Goal: Task Accomplishment & Management: Use online tool/utility

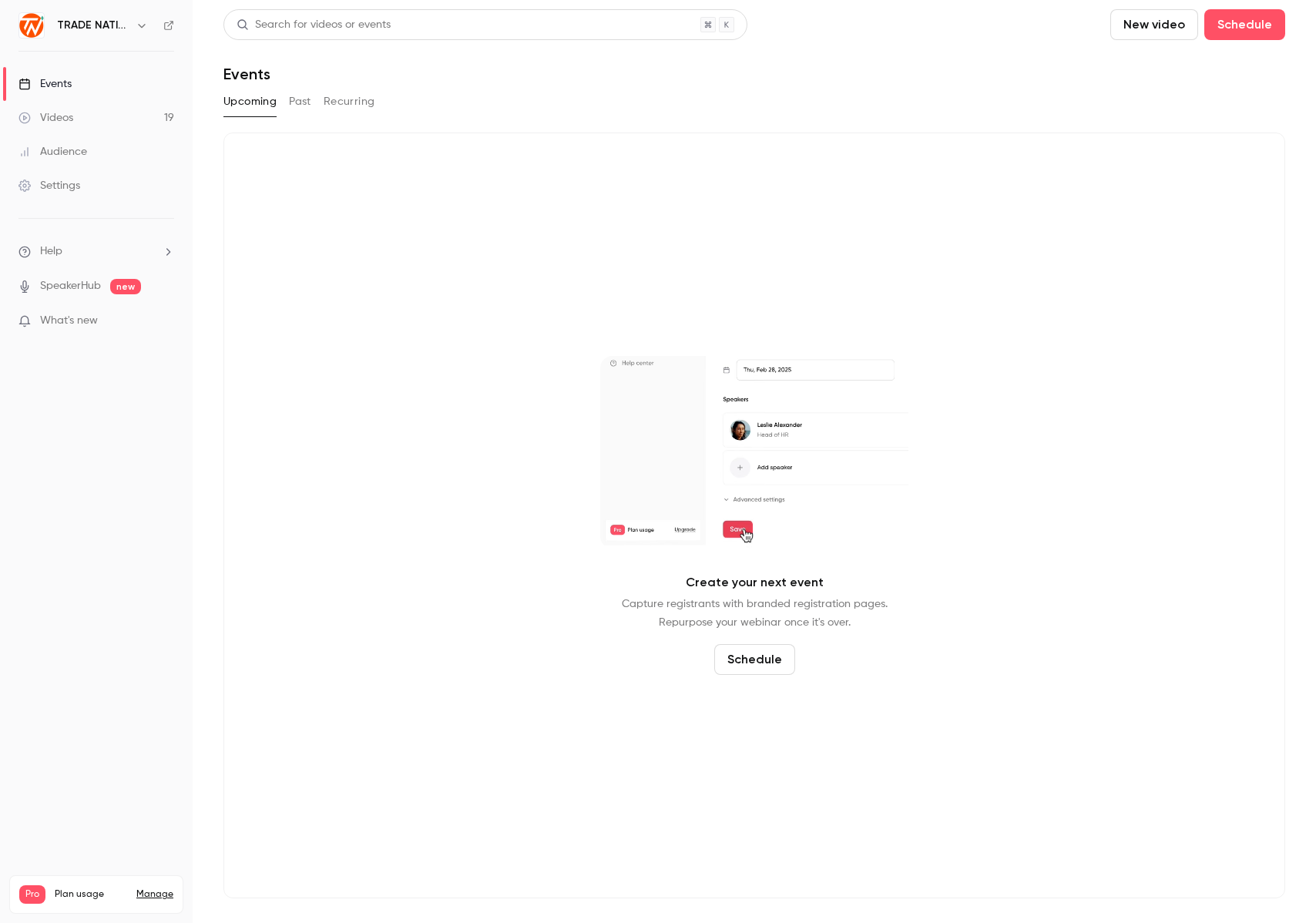
click at [76, 85] on link "Events" at bounding box center [96, 84] width 193 height 34
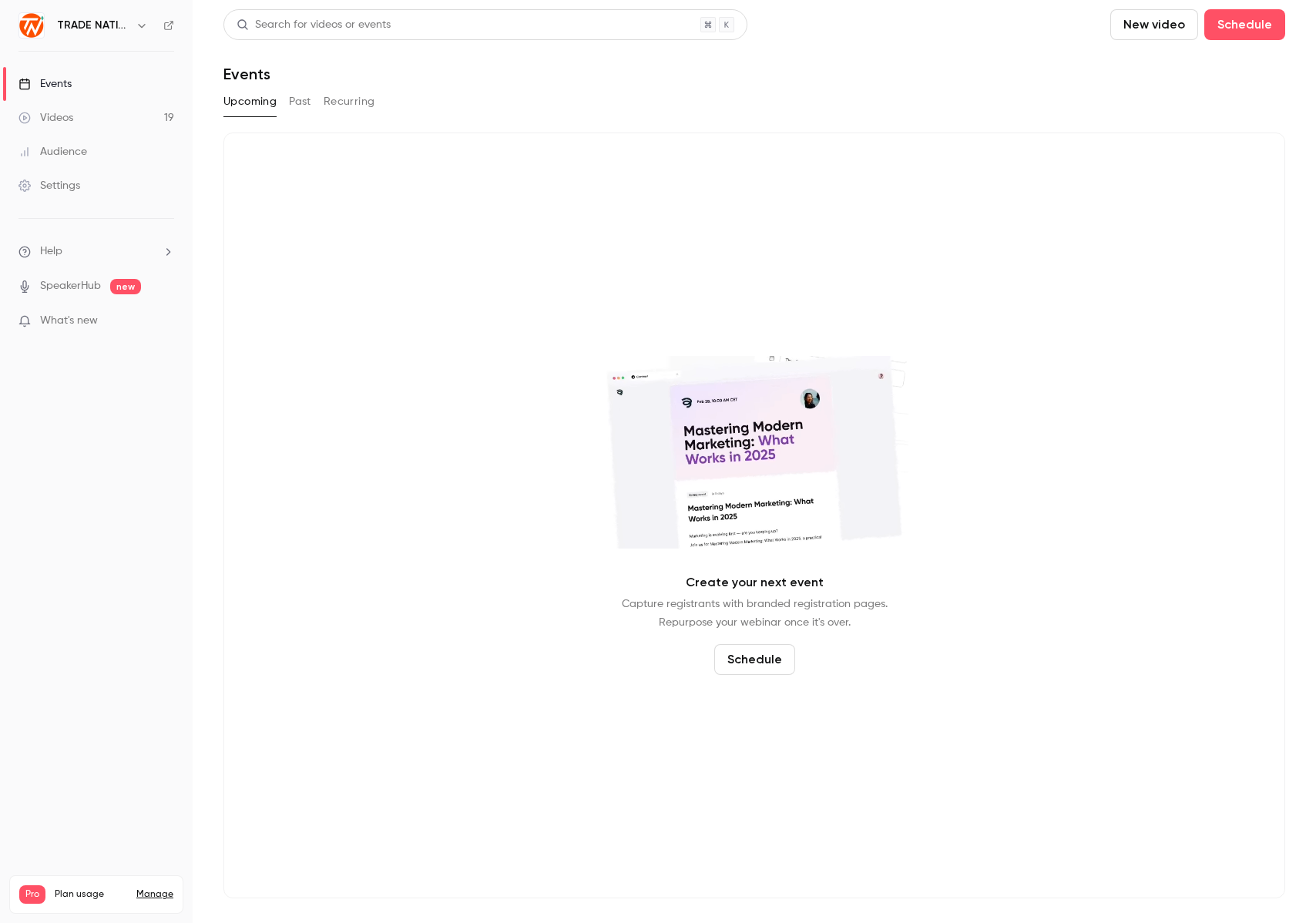
click at [81, 120] on link "Videos 19" at bounding box center [96, 118] width 193 height 34
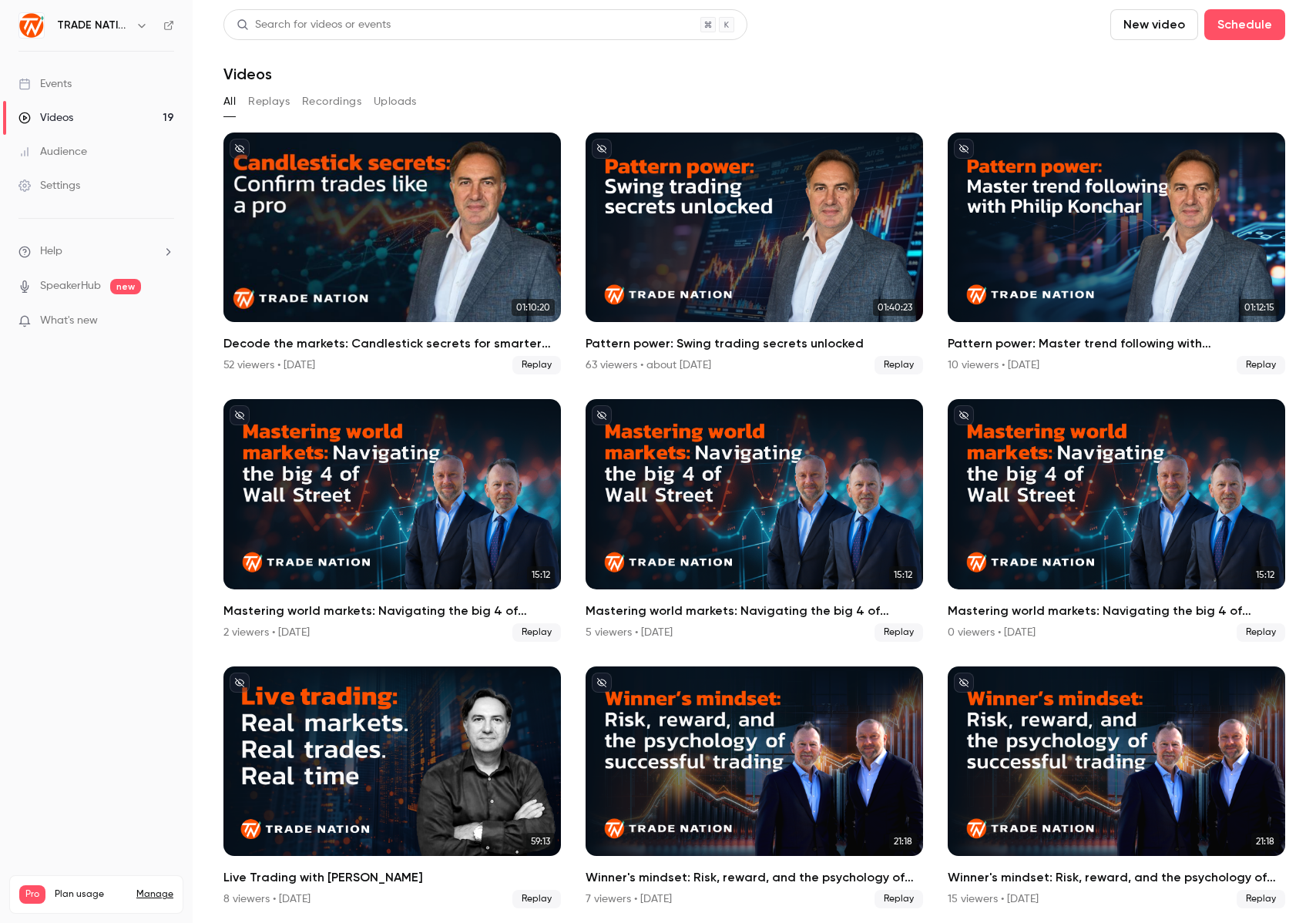
click at [79, 83] on link "Events" at bounding box center [96, 84] width 193 height 34
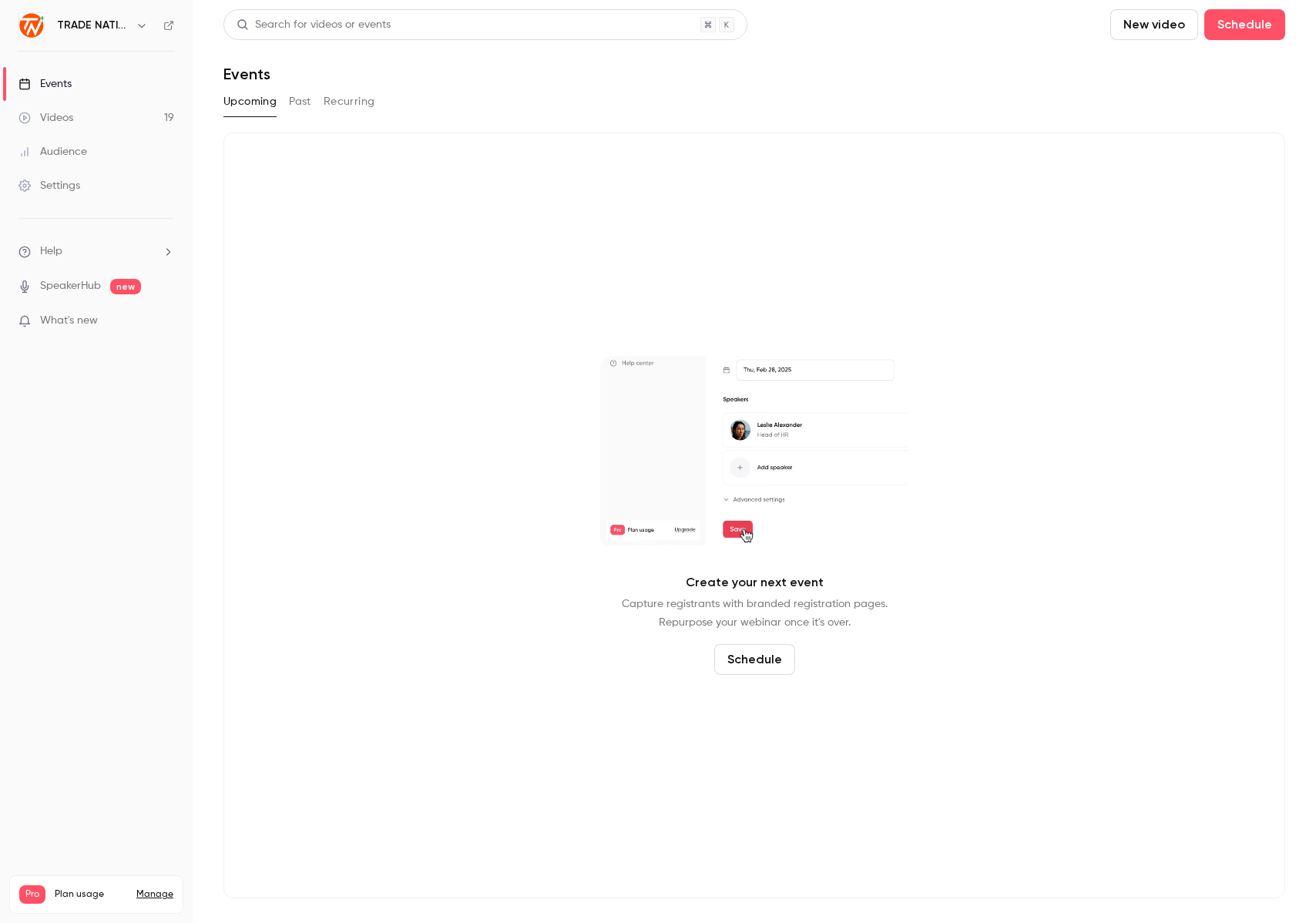
click at [293, 102] on button "Past" at bounding box center [300, 102] width 23 height 25
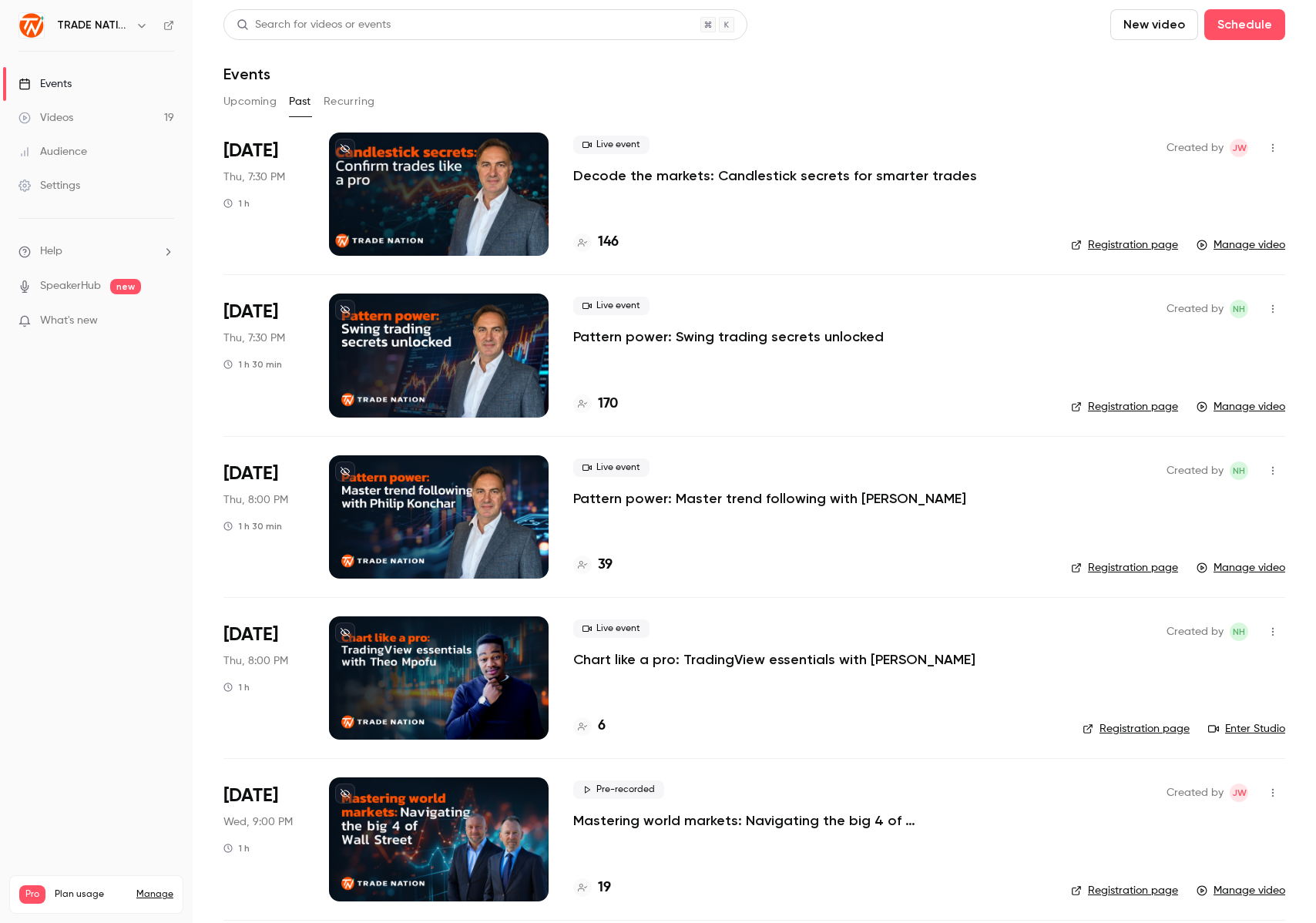
click at [472, 227] on div at bounding box center [438, 194] width 220 height 124
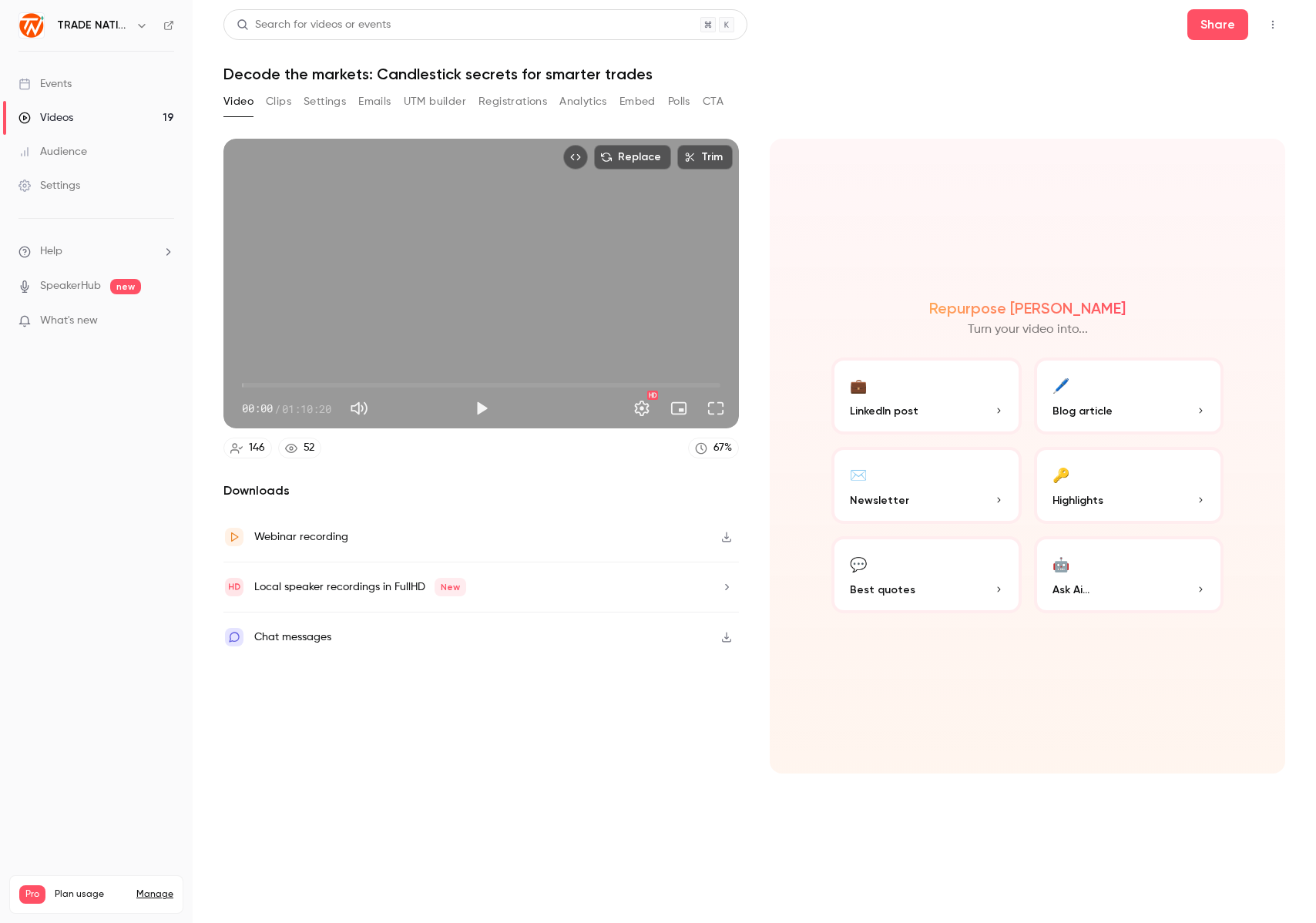
click at [498, 103] on button "Registrations" at bounding box center [513, 102] width 68 height 25
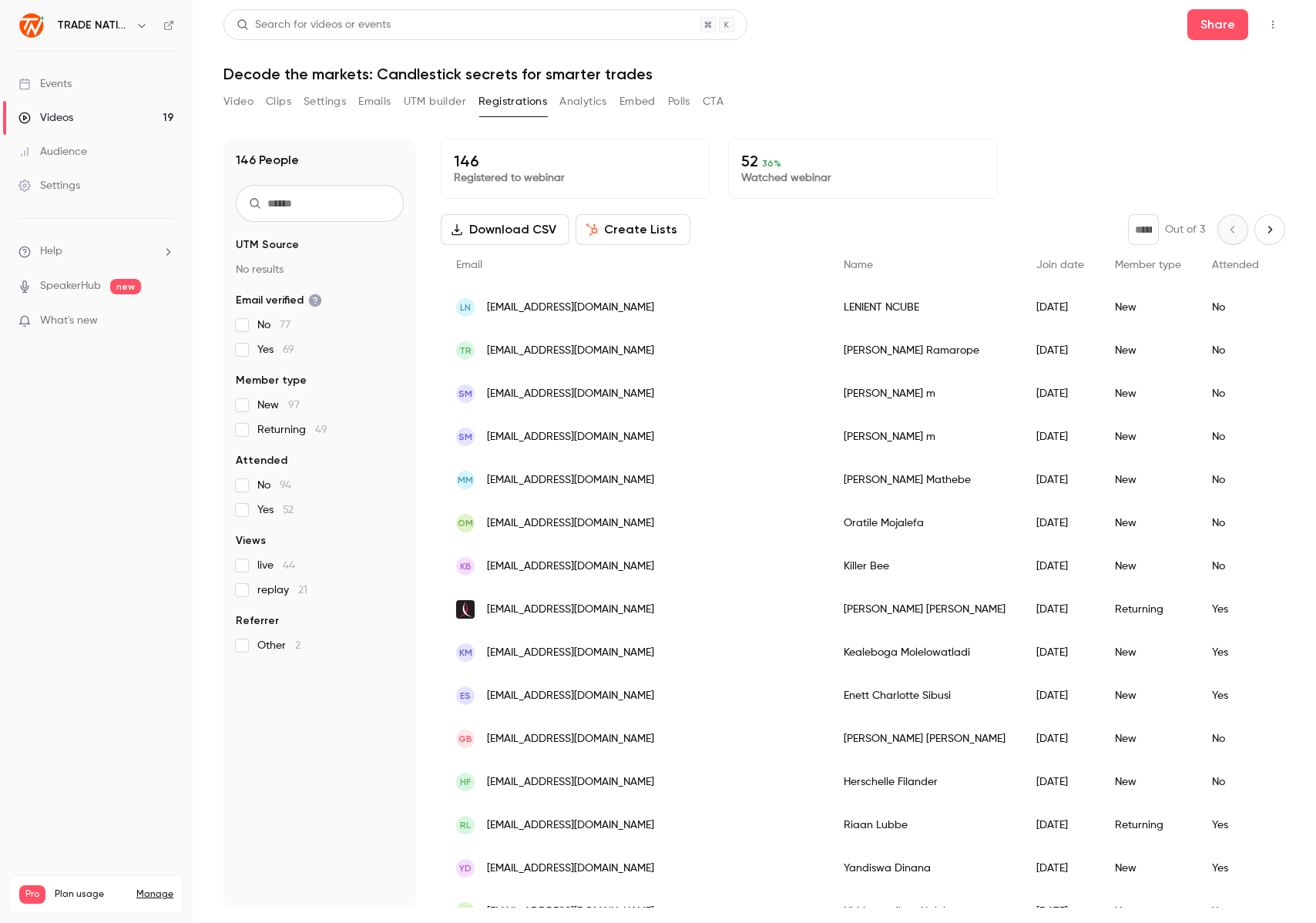
click at [635, 232] on button "Create Lists" at bounding box center [633, 230] width 115 height 31
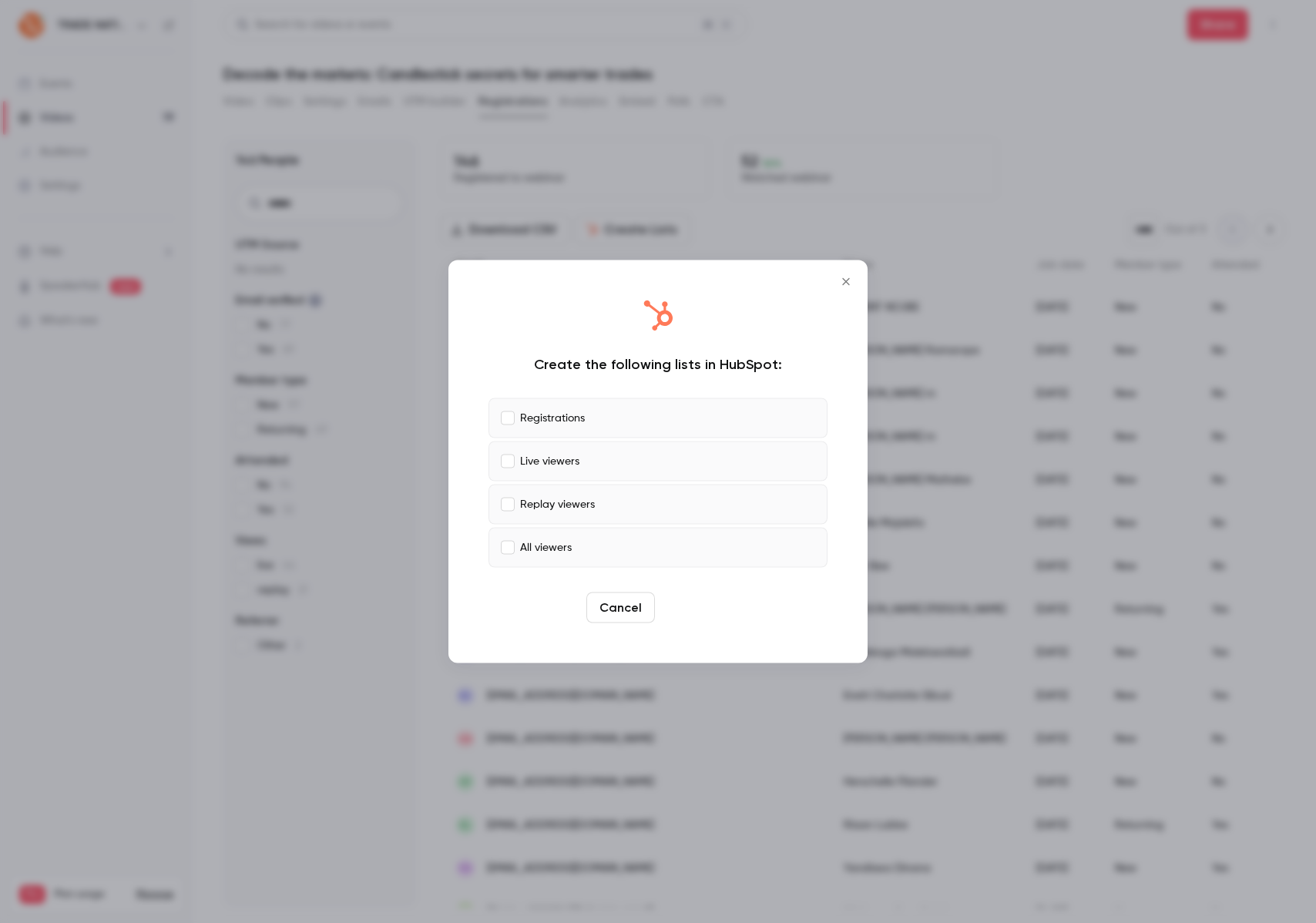
click at [693, 614] on button "Create" at bounding box center [695, 608] width 69 height 31
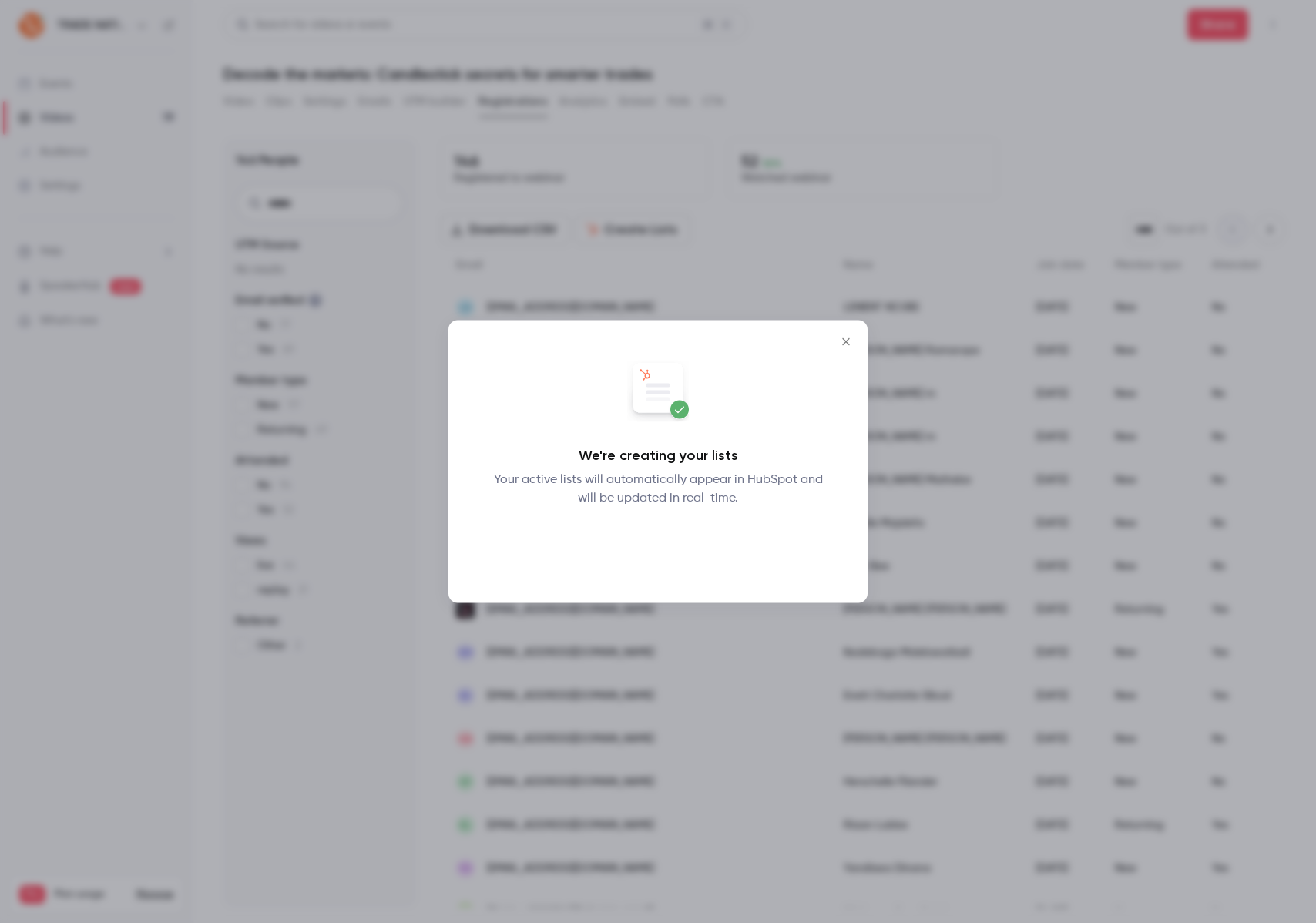
click at [651, 557] on button "Okay" at bounding box center [658, 548] width 56 height 31
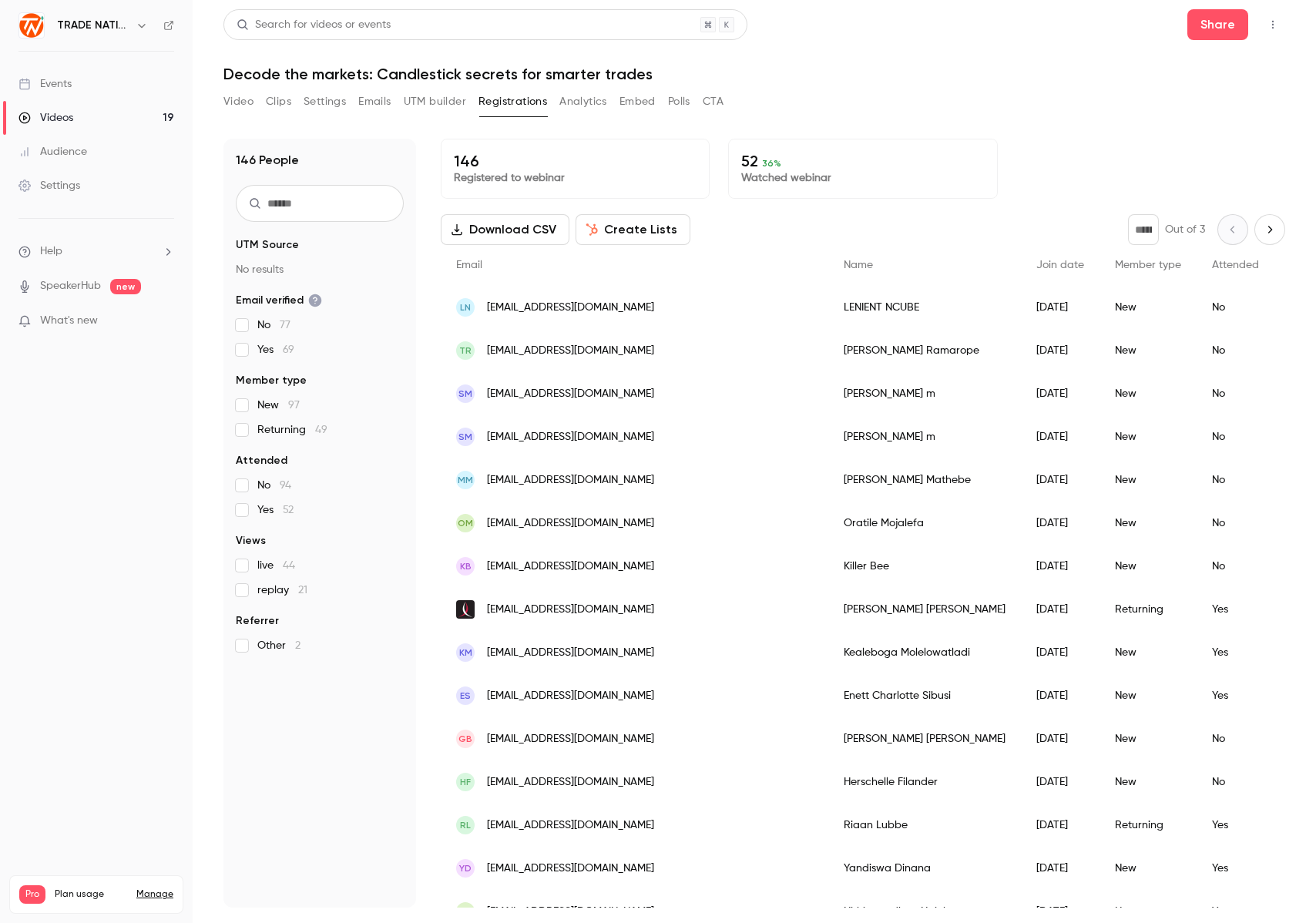
click at [608, 232] on button "Create Lists" at bounding box center [633, 230] width 115 height 31
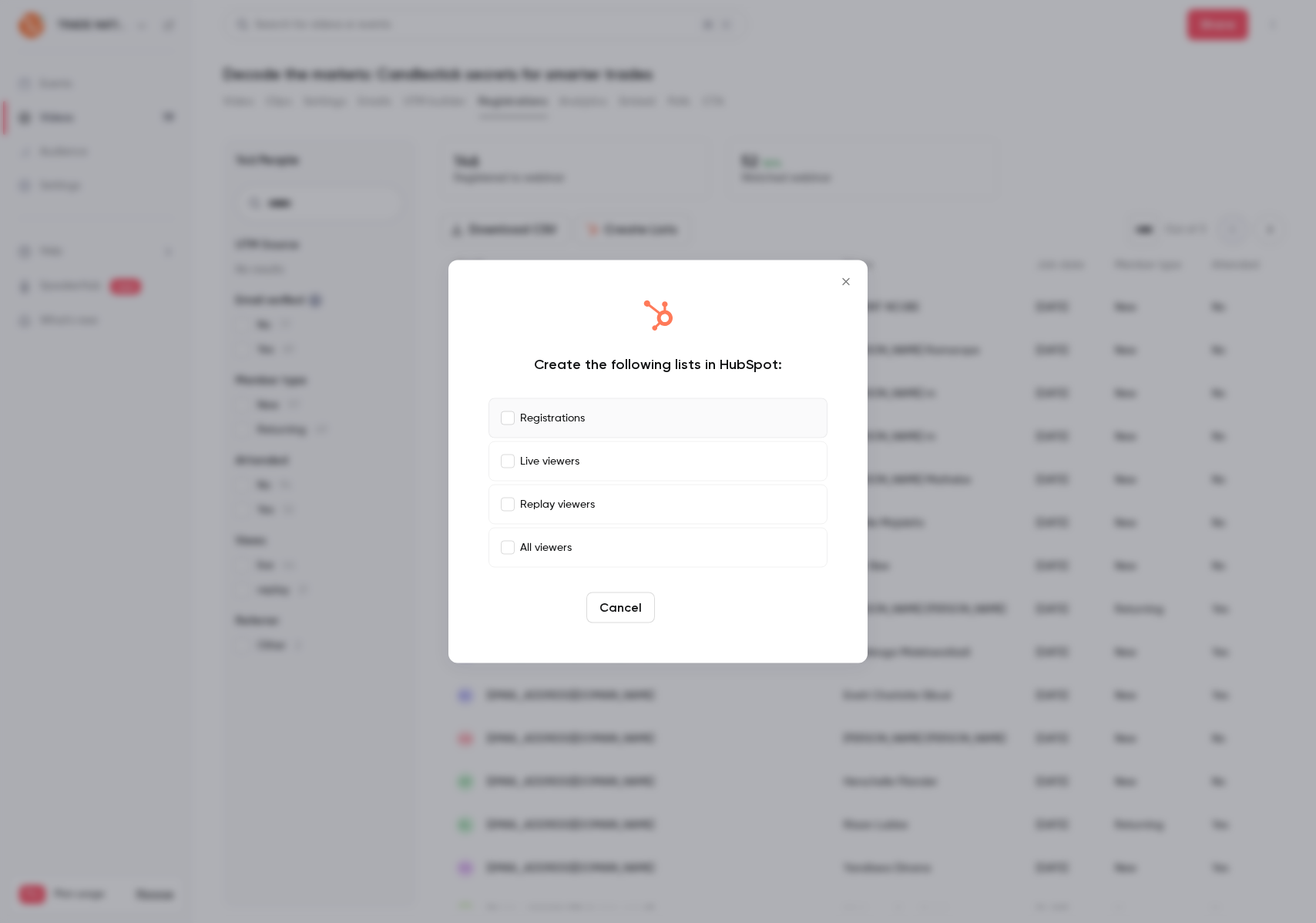
click at [709, 608] on button "Create" at bounding box center [695, 608] width 69 height 31
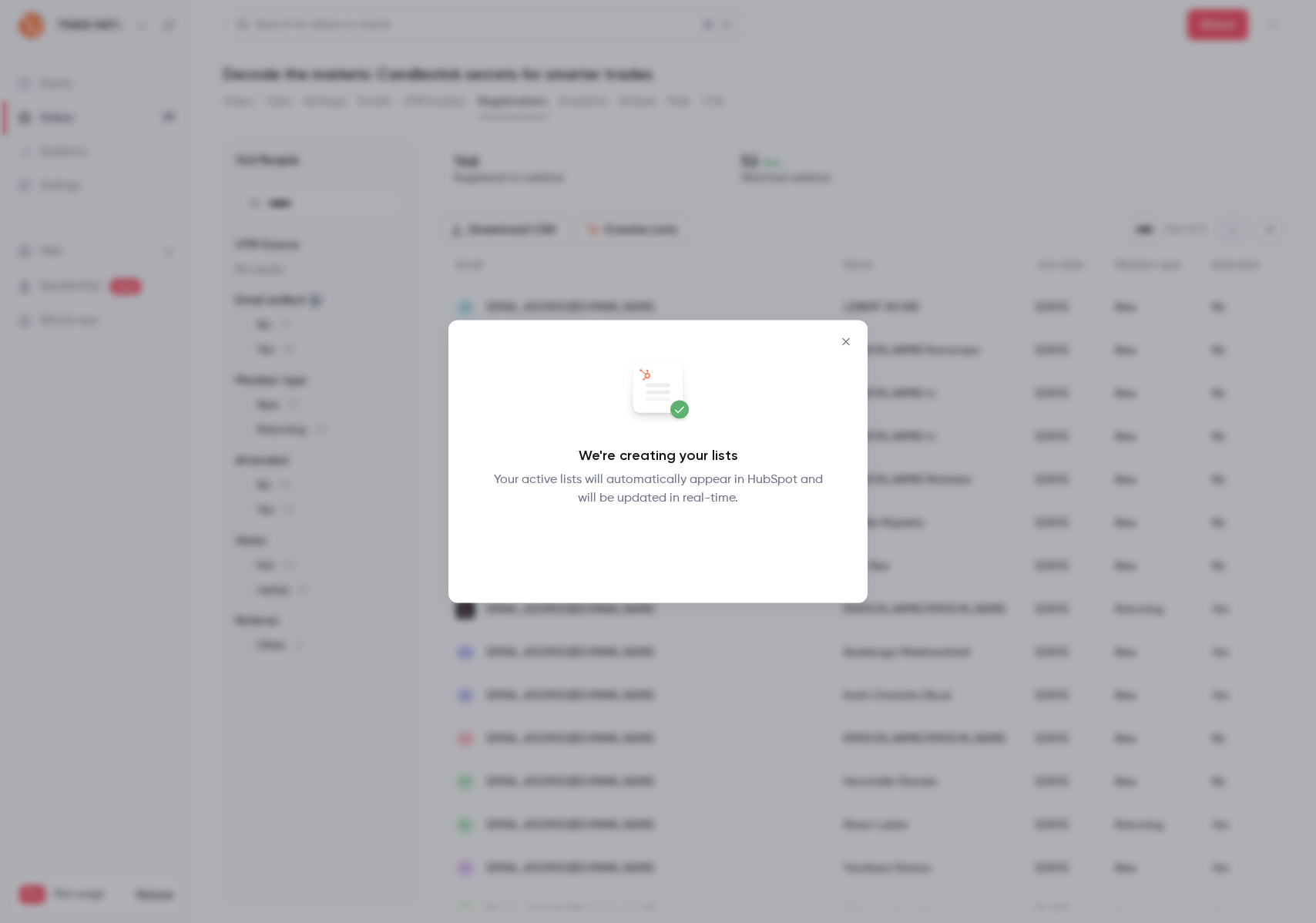
click at [656, 550] on button "Okay" at bounding box center [658, 548] width 56 height 31
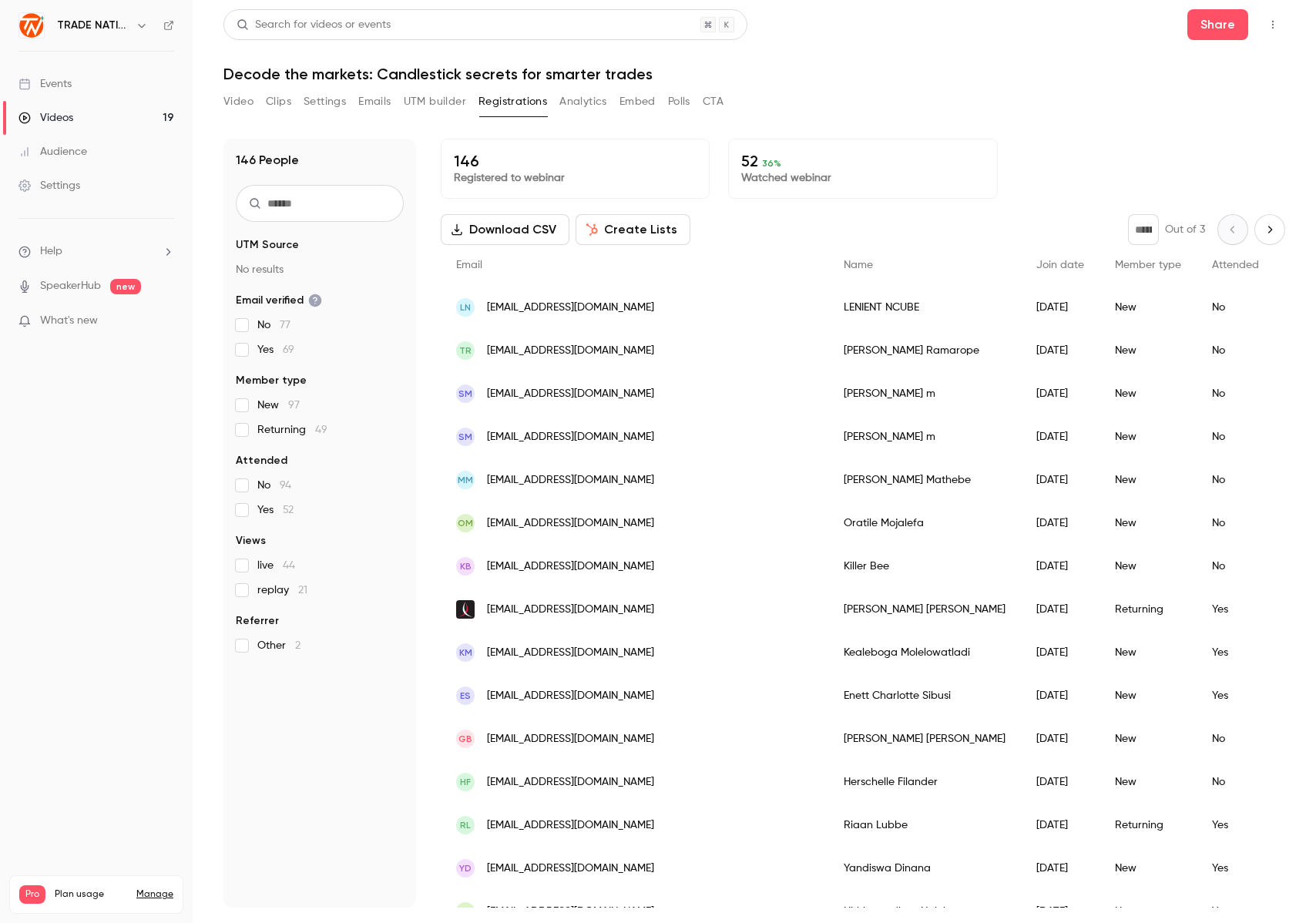
click at [242, 103] on button "Video" at bounding box center [238, 102] width 30 height 25
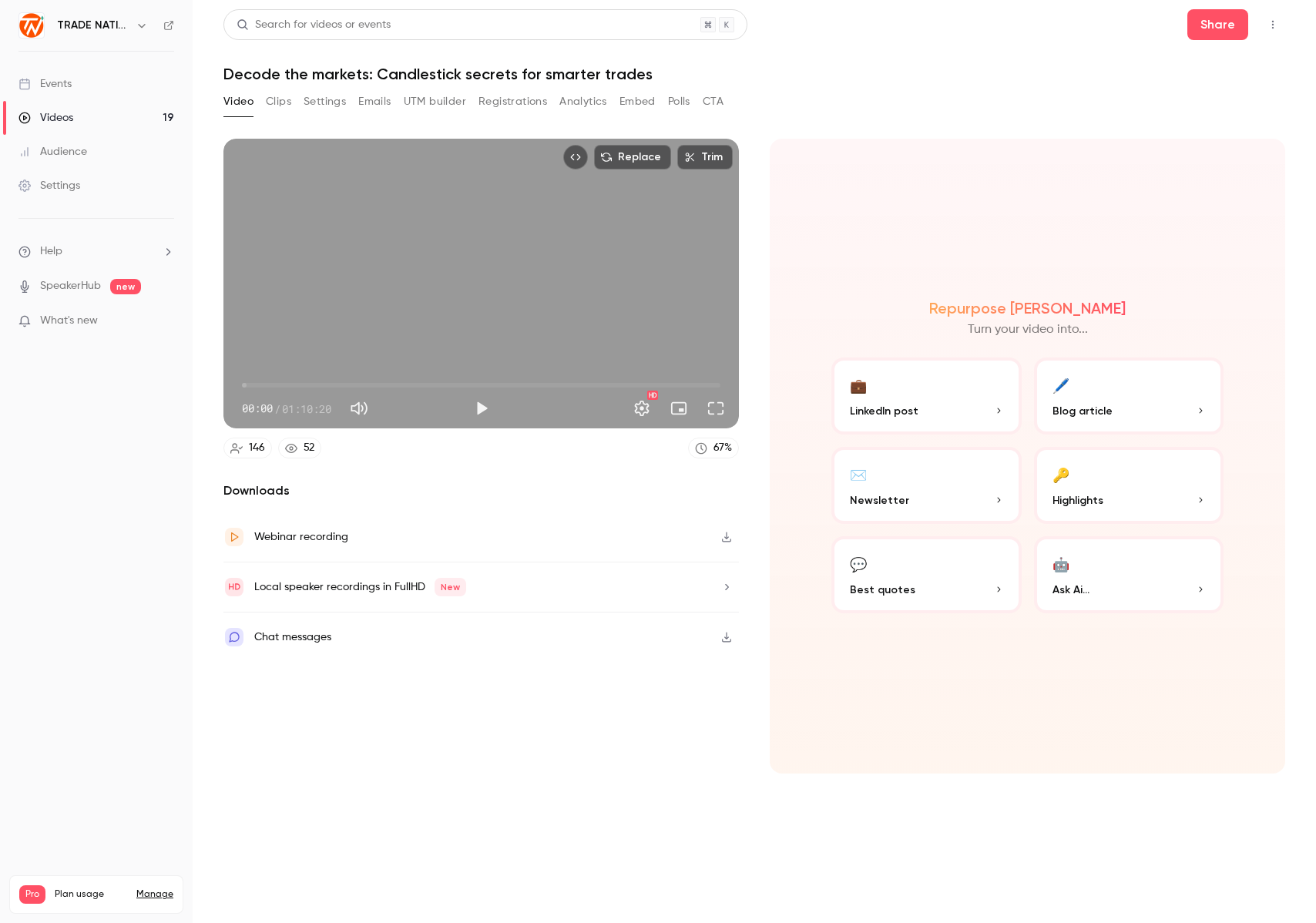
click at [99, 85] on link "Events" at bounding box center [96, 84] width 193 height 34
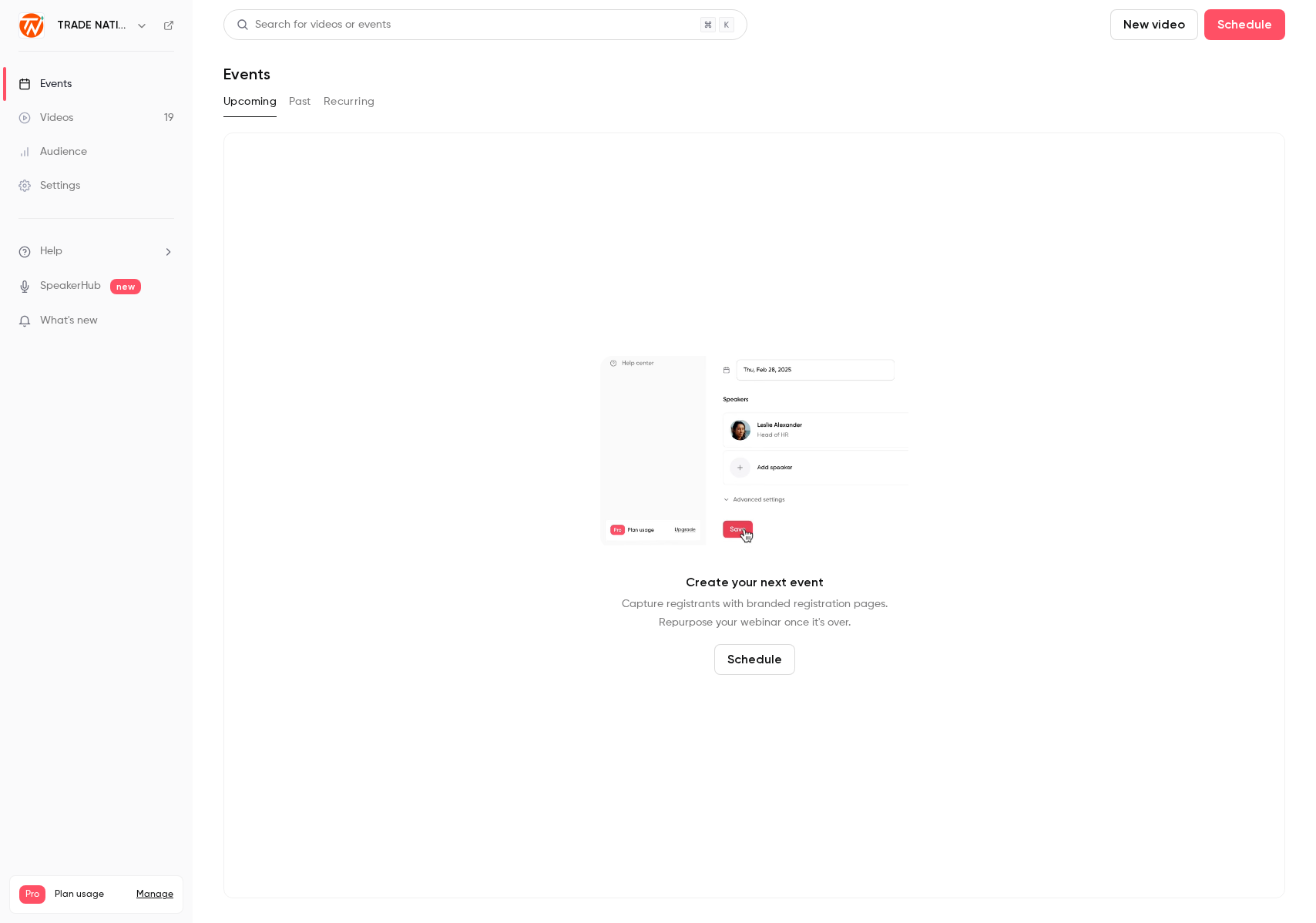
click at [299, 103] on button "Past" at bounding box center [300, 102] width 23 height 25
